Goal: Transaction & Acquisition: Purchase product/service

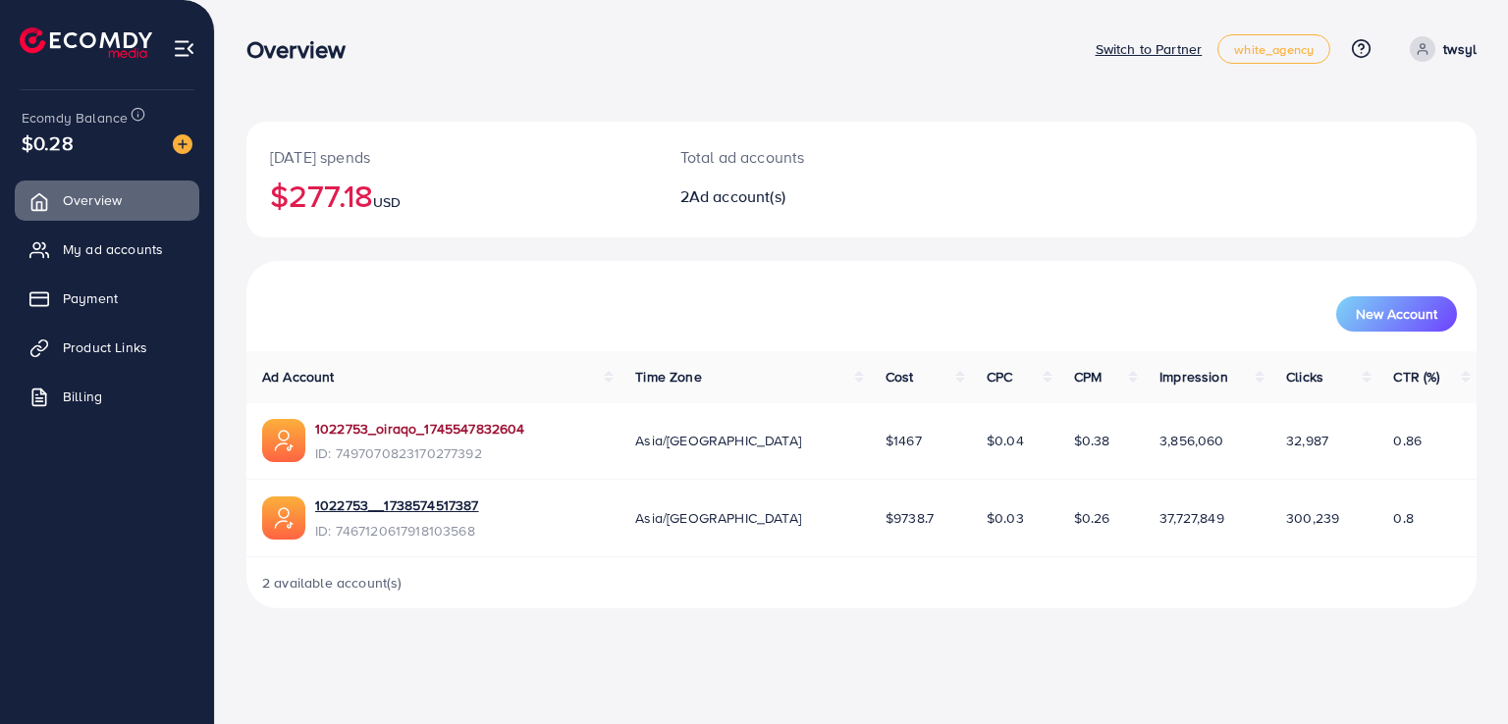
click at [482, 425] on link "1022753_oiraqo_1745547832604" at bounding box center [419, 429] width 209 height 20
click at [467, 498] on link "1022753__1738574517387" at bounding box center [397, 506] width 164 height 20
click at [178, 144] on img at bounding box center [183, 144] width 20 height 20
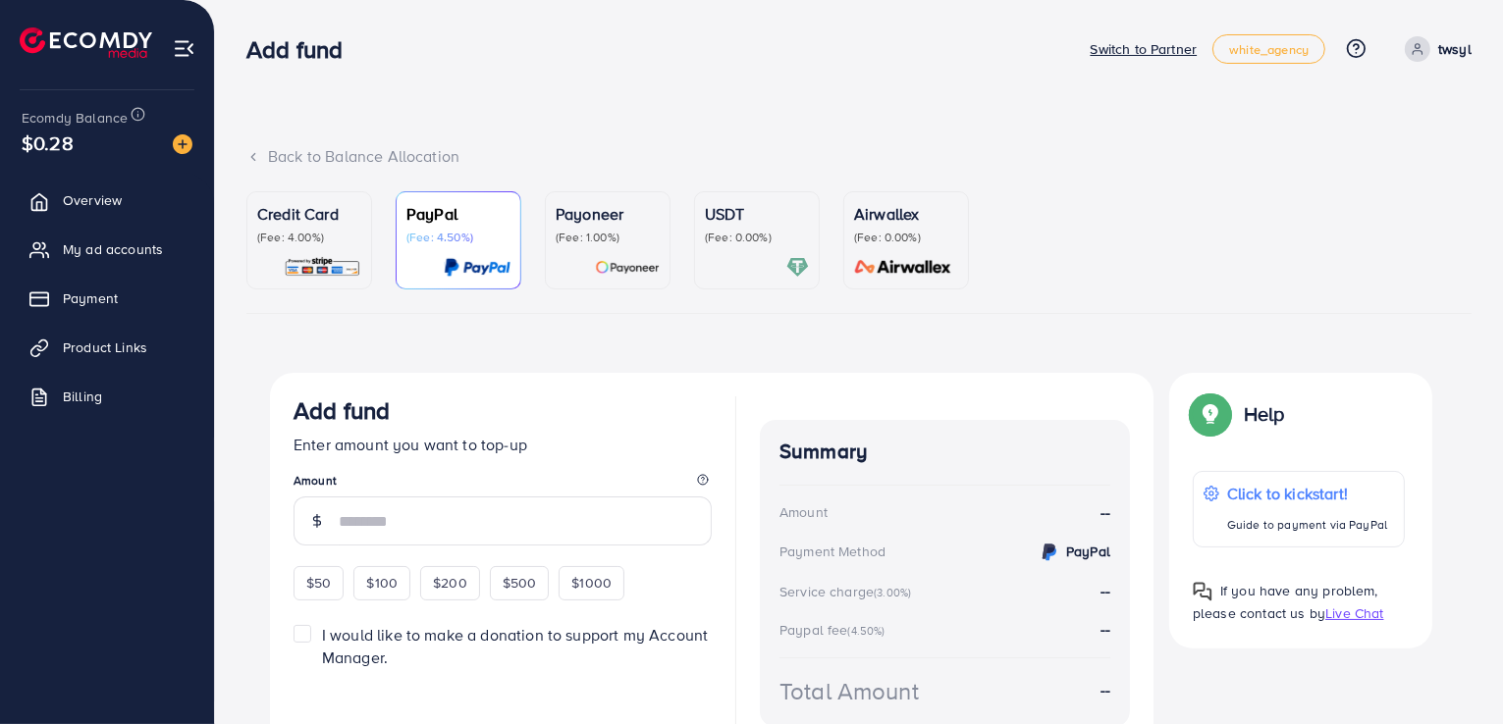
click at [328, 254] on div "Credit Card (Fee: 4.00%)" at bounding box center [309, 240] width 104 height 77
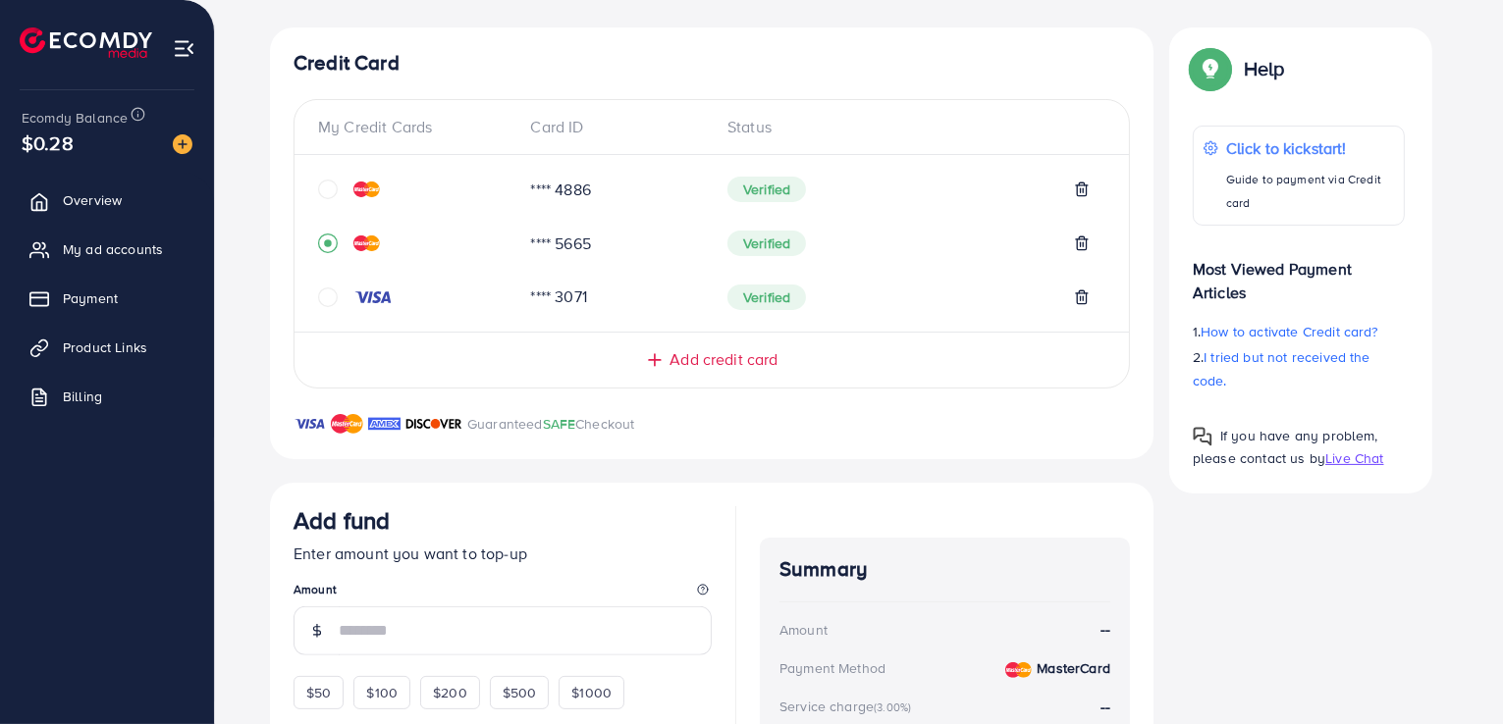
scroll to position [393, 0]
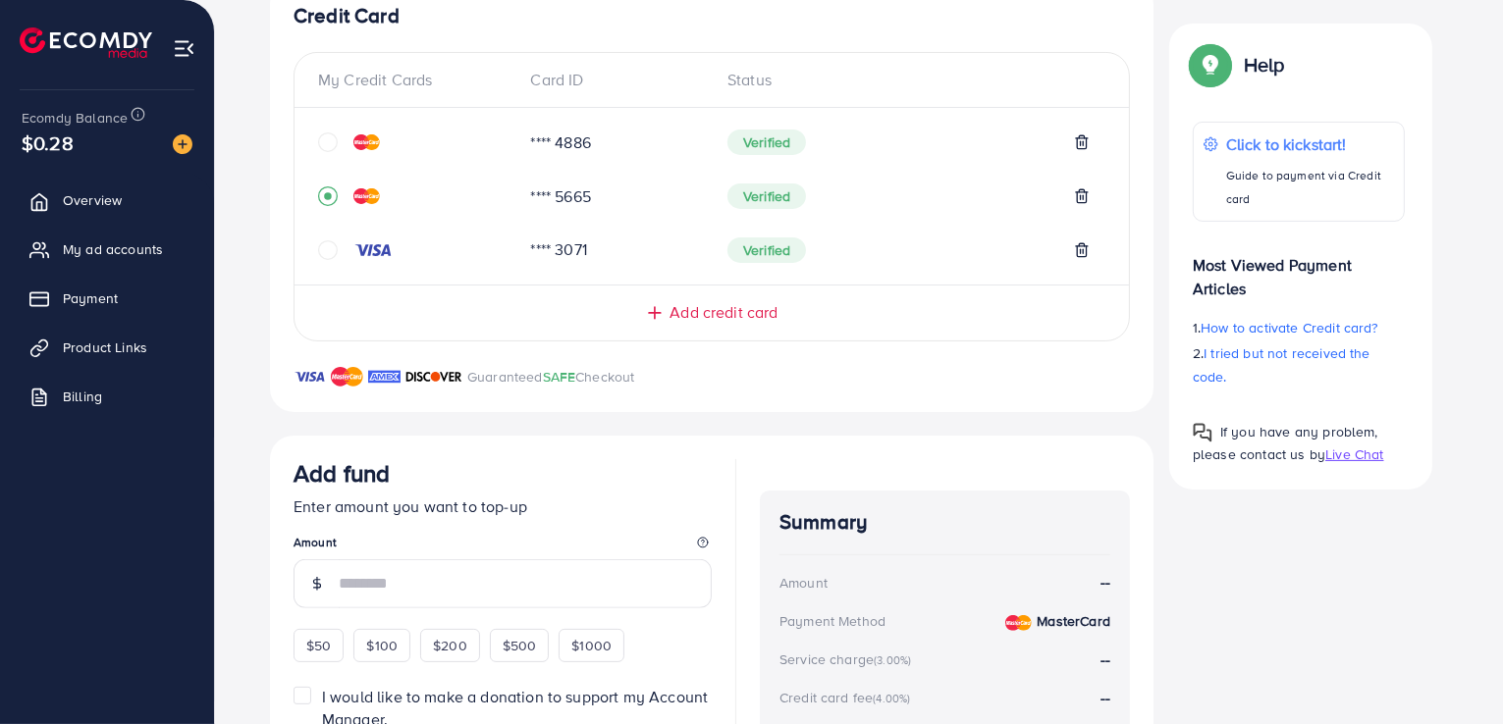
click at [329, 142] on icon "circle" at bounding box center [328, 143] width 20 height 20
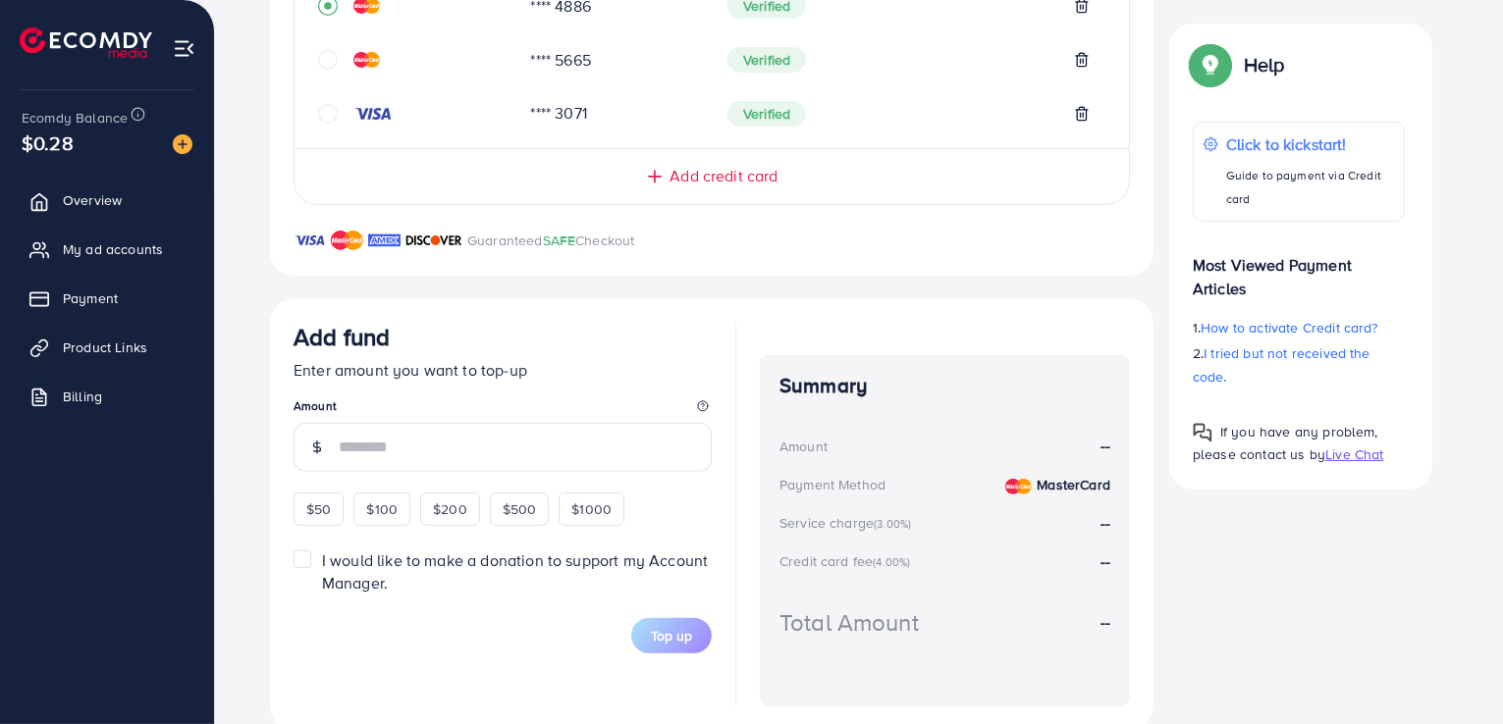
scroll to position [565, 0]
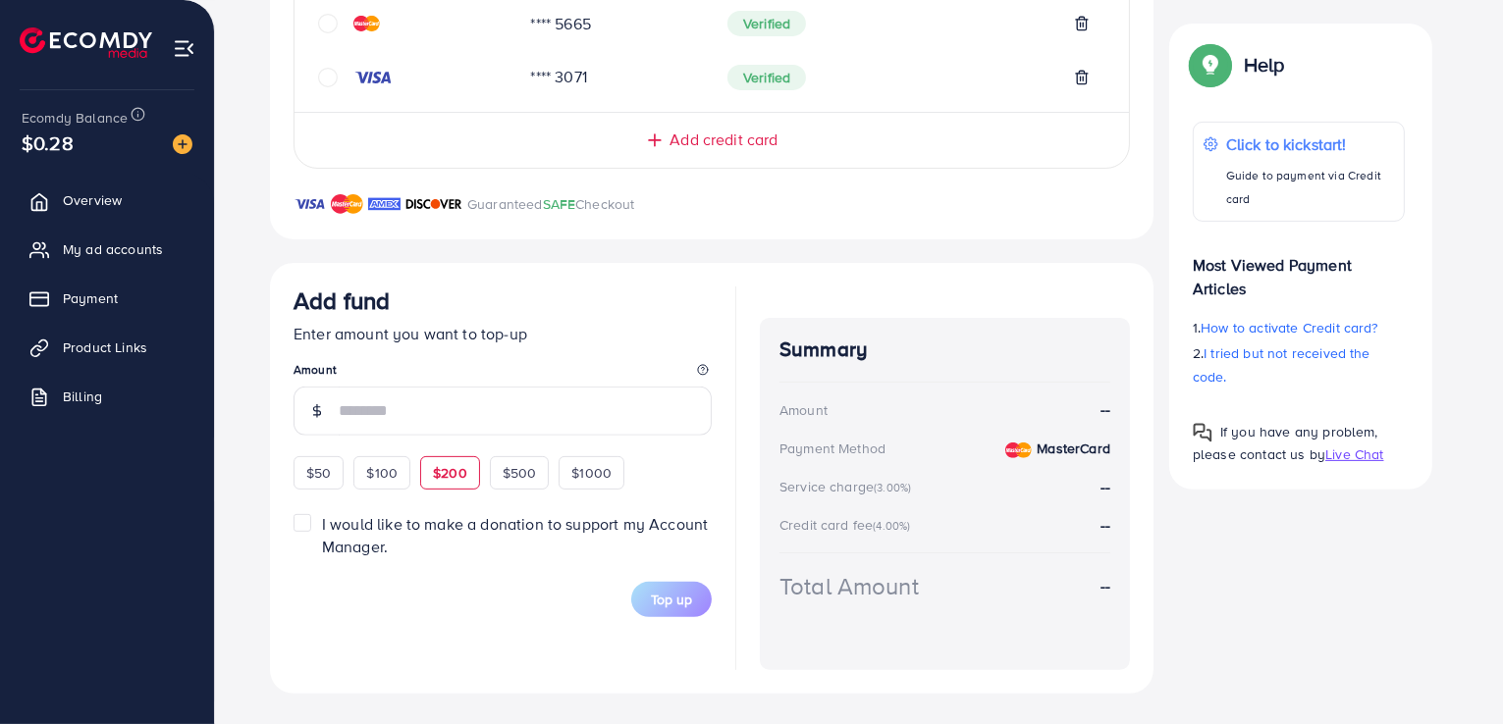
click at [450, 473] on div "$50 $100 $200 $500 $1000" at bounding box center [494, 471] width 402 height 38
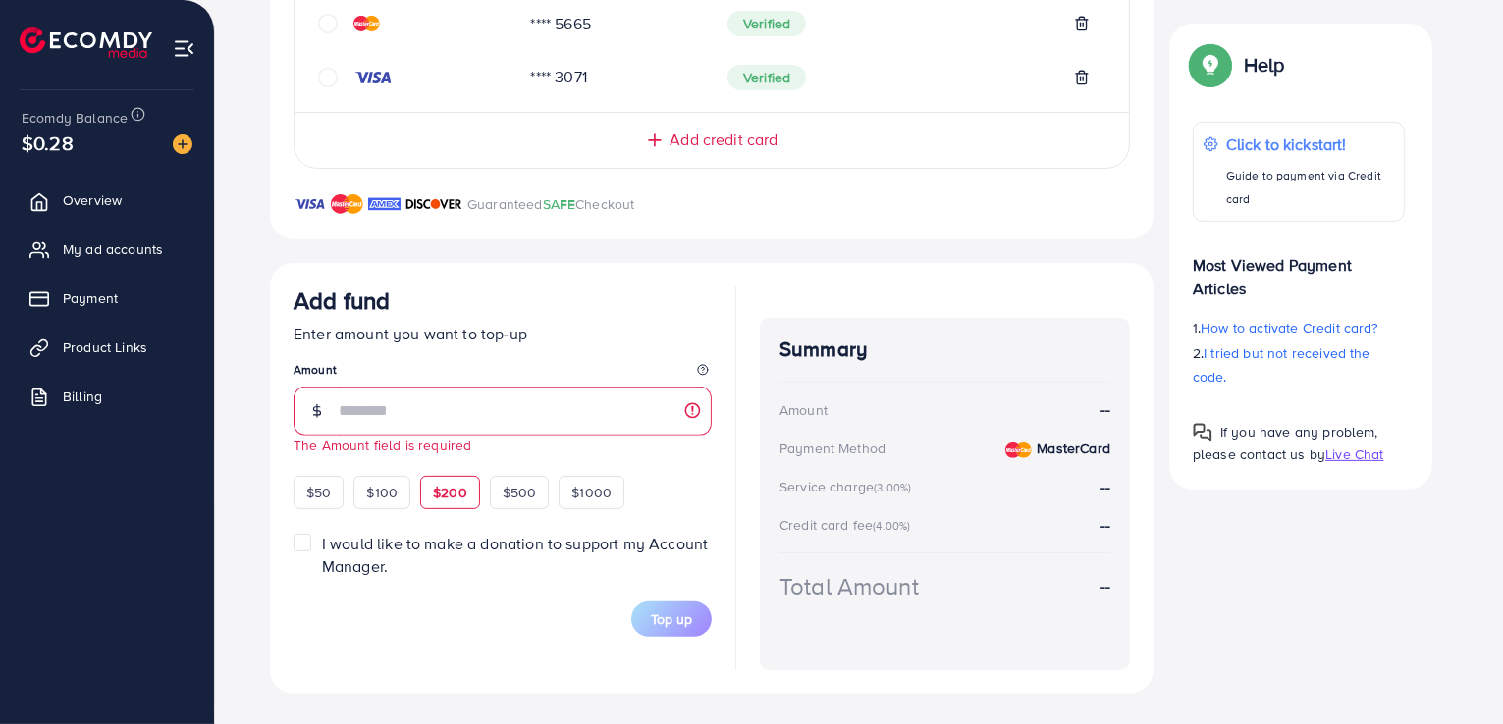
click at [442, 490] on span "$200" at bounding box center [450, 493] width 34 height 20
type input "***"
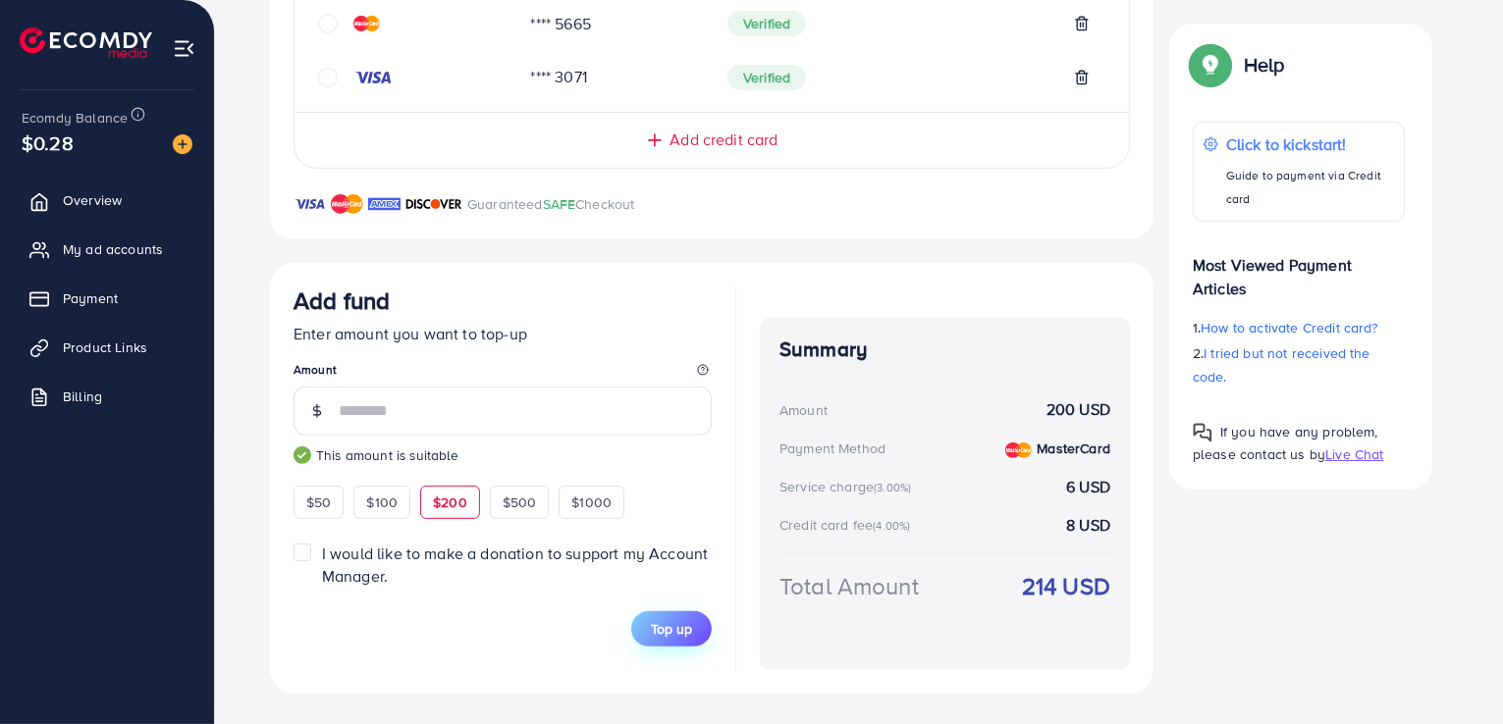
click at [658, 633] on span "Top up" at bounding box center [671, 629] width 41 height 20
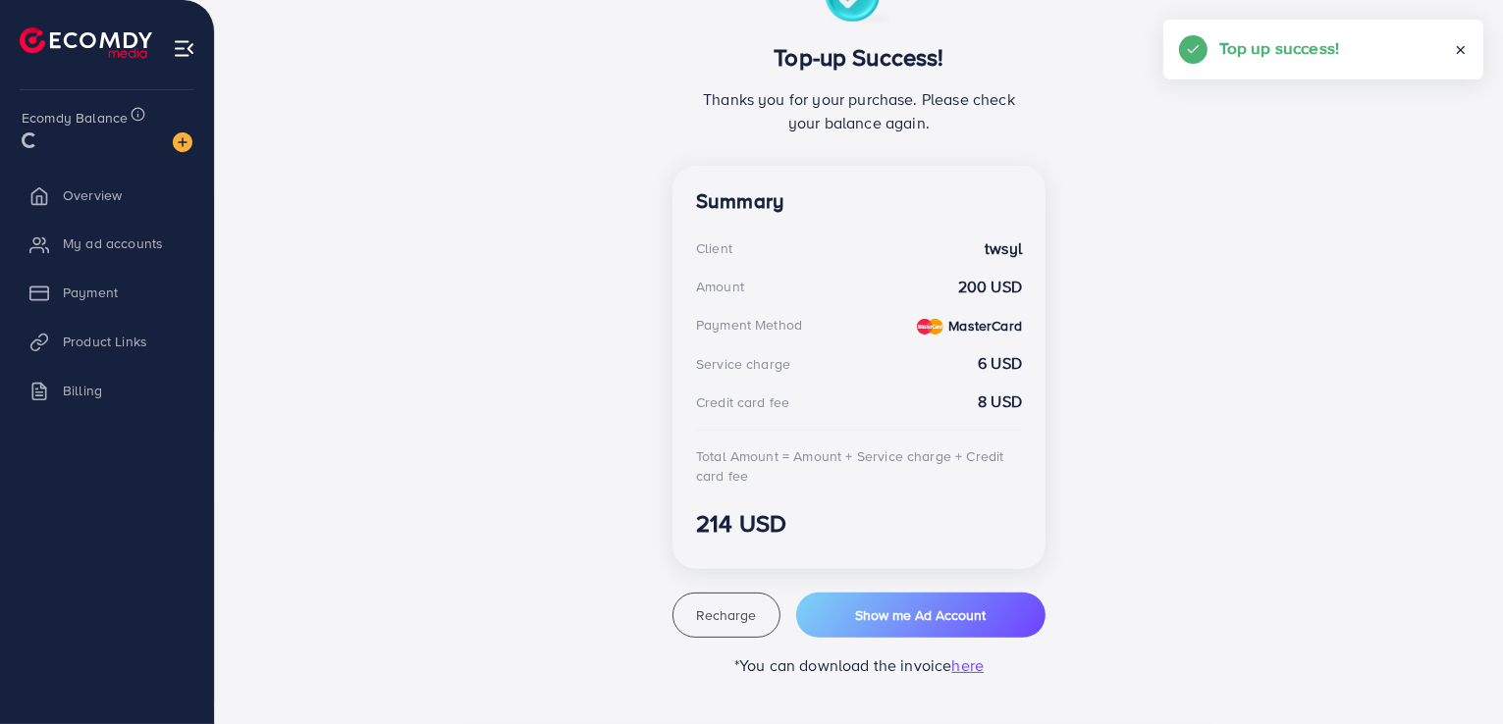
scroll to position [404, 0]
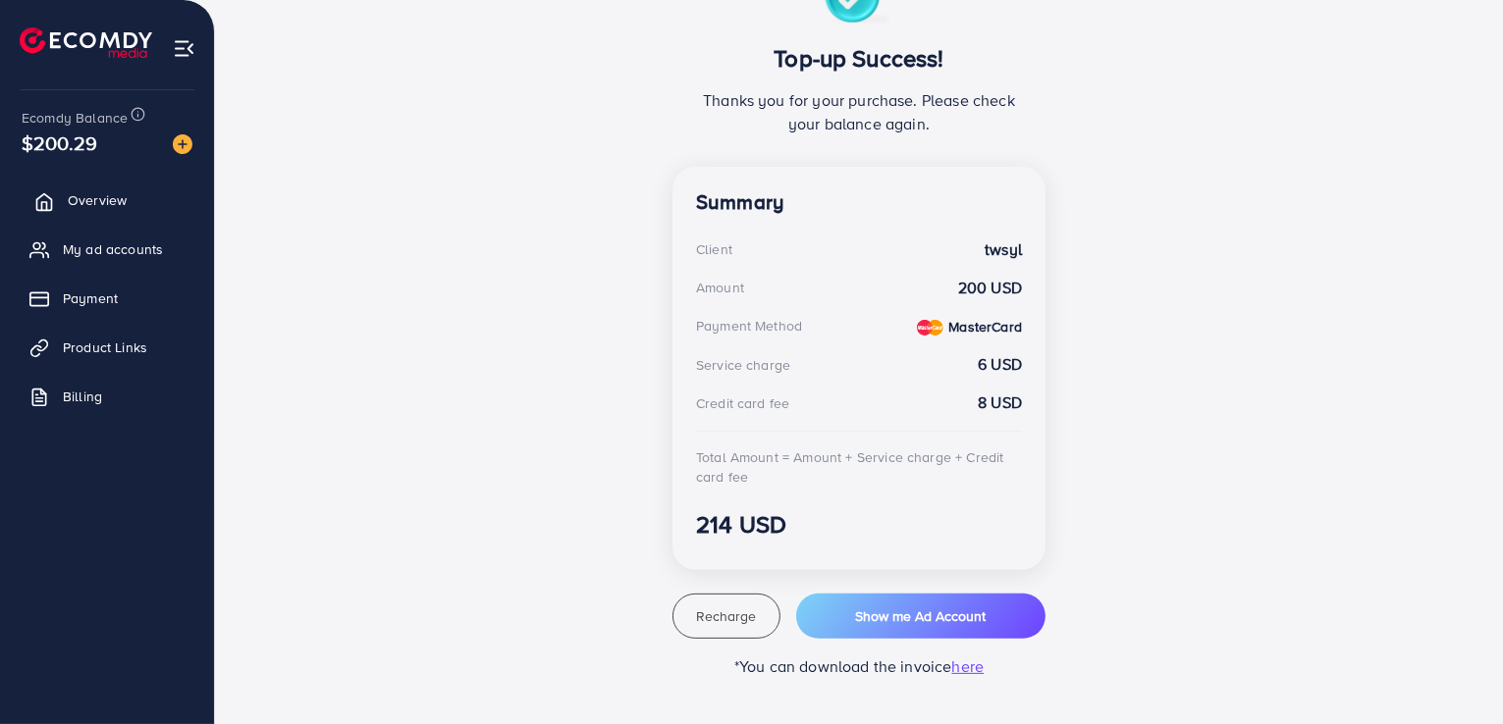
click at [103, 212] on link "Overview" at bounding box center [107, 200] width 185 height 39
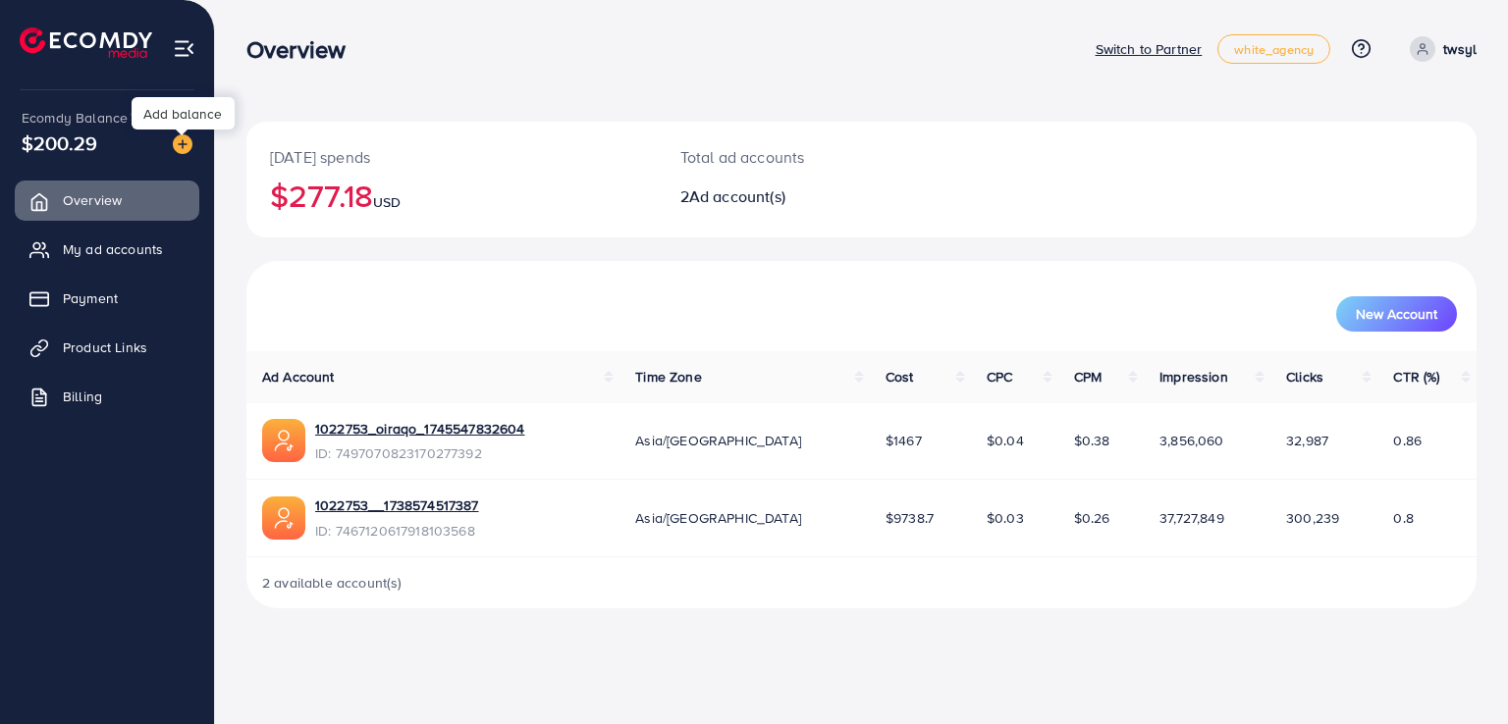
click at [183, 146] on img at bounding box center [183, 144] width 20 height 20
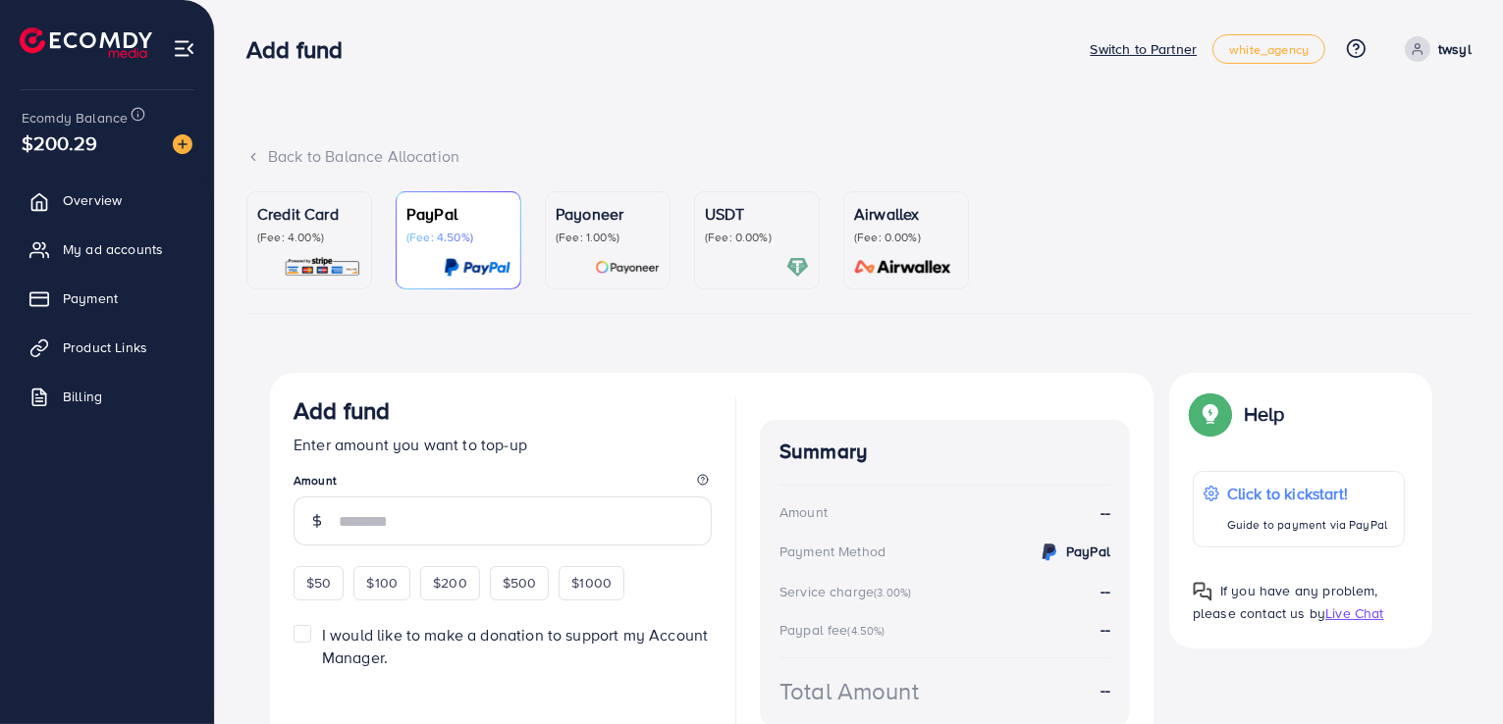
click at [332, 260] on img at bounding box center [323, 267] width 78 height 23
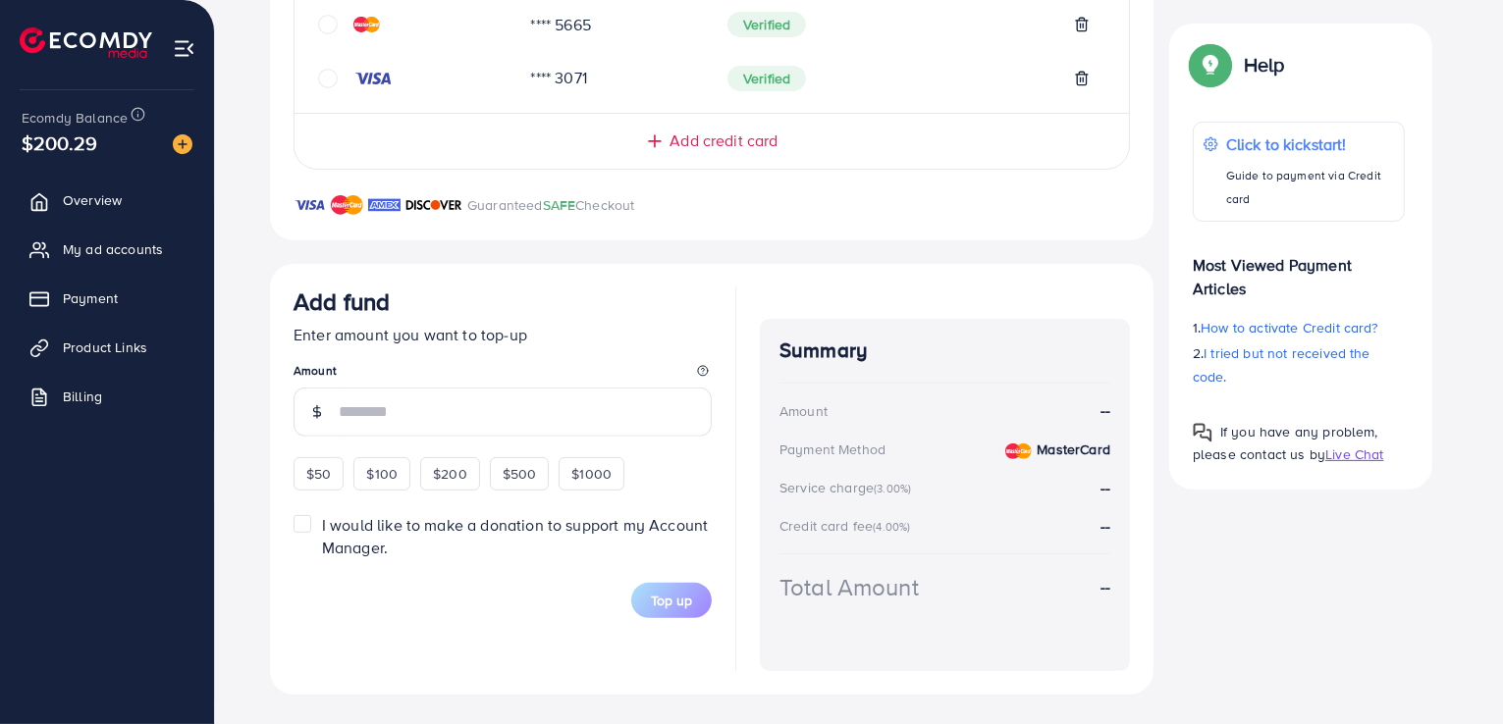
scroll to position [565, 0]
click at [382, 473] on span "$100" at bounding box center [381, 473] width 31 height 20
type input "***"
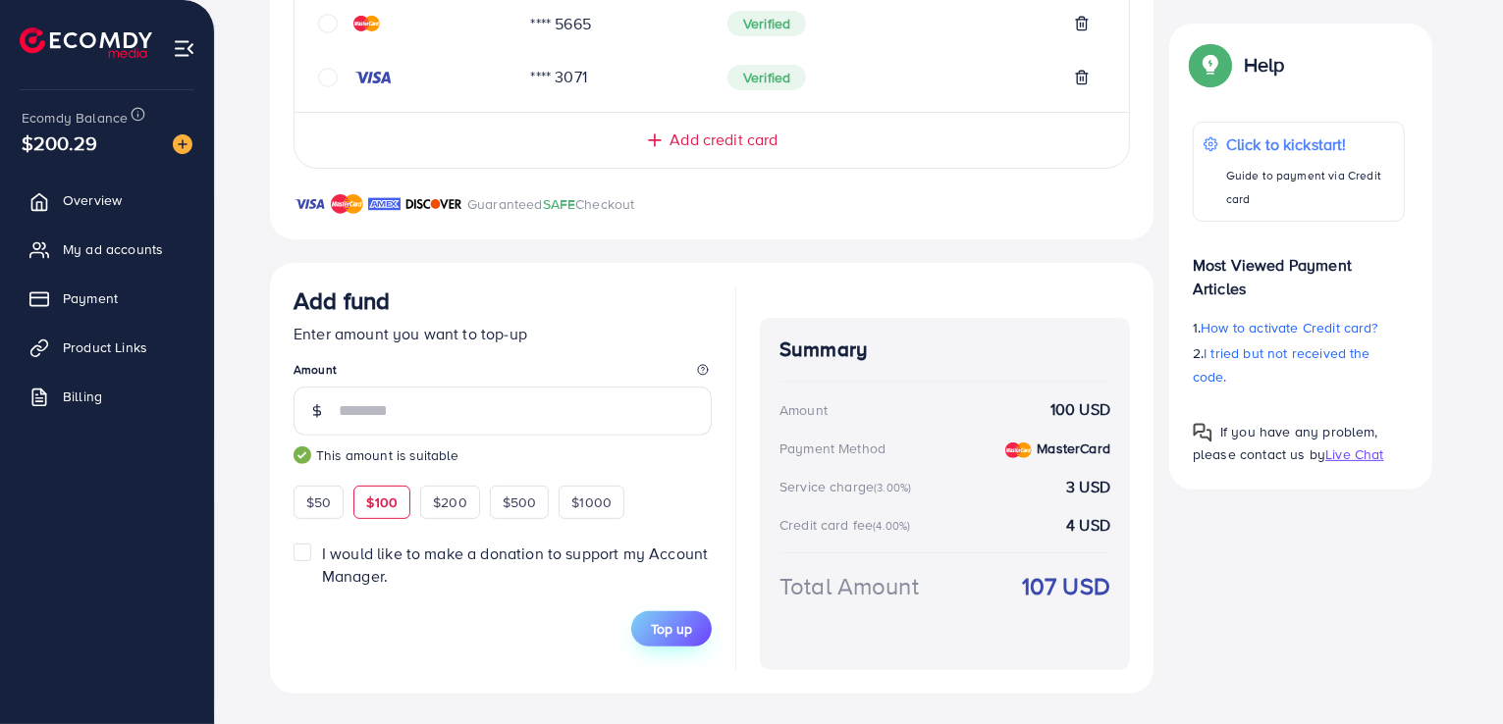
click at [660, 620] on span "Top up" at bounding box center [671, 629] width 41 height 20
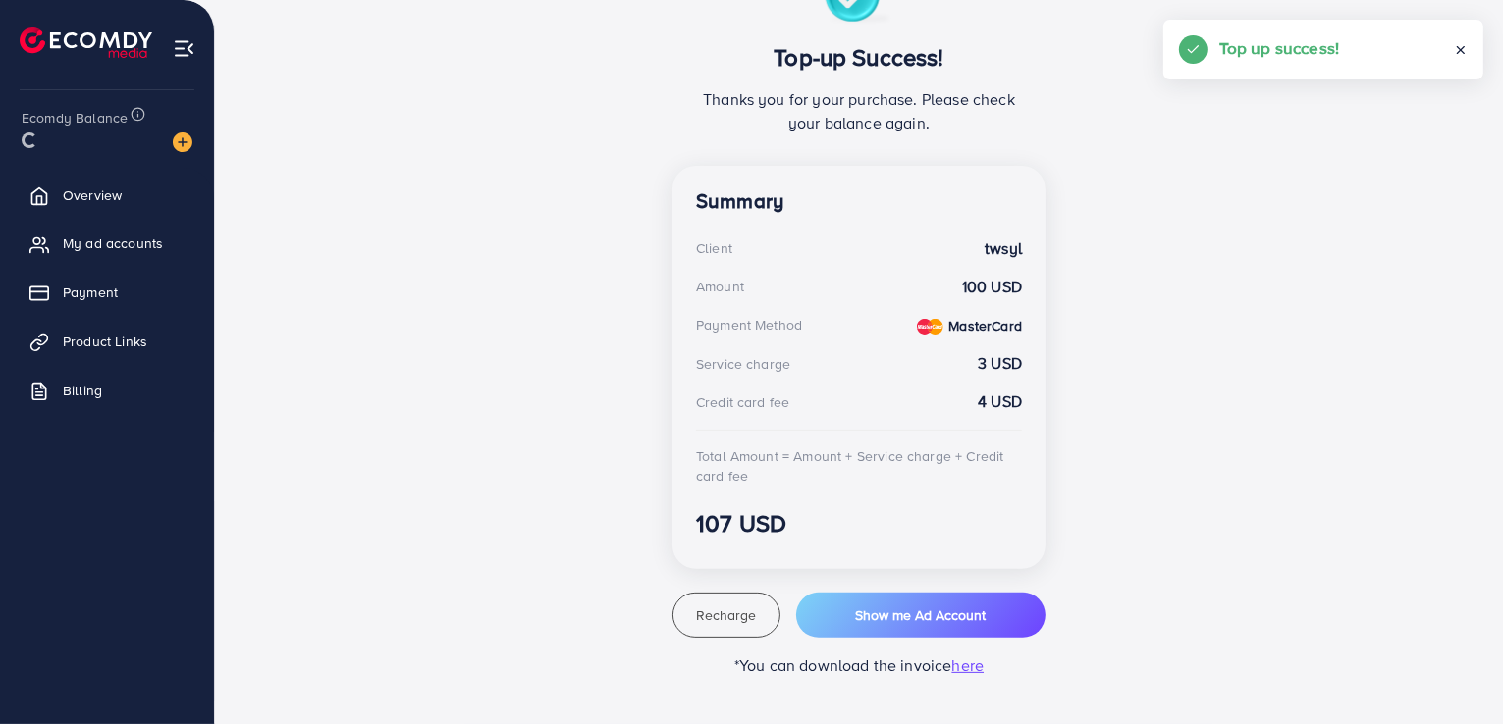
scroll to position [404, 0]
